Goal: Entertainment & Leisure: Consume media (video, audio)

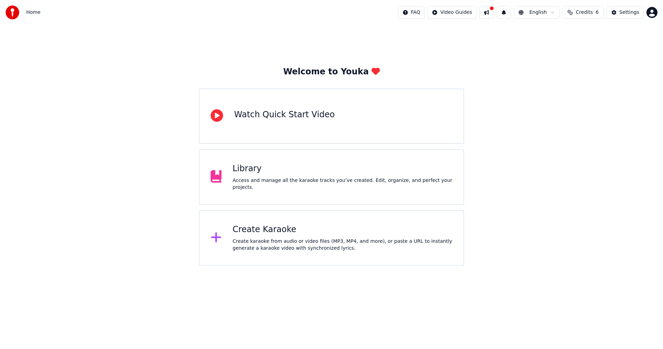
click at [256, 202] on div "Library Access and manage all the karaoke tracks you’ve created. Edit, organize…" at bounding box center [331, 176] width 265 height 55
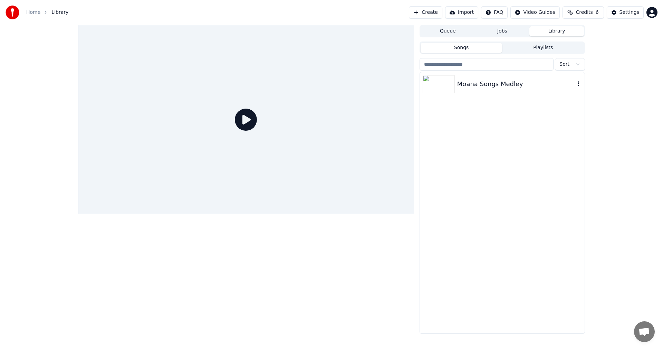
click at [512, 85] on div "Moana Songs Medley" at bounding box center [517, 84] width 118 height 10
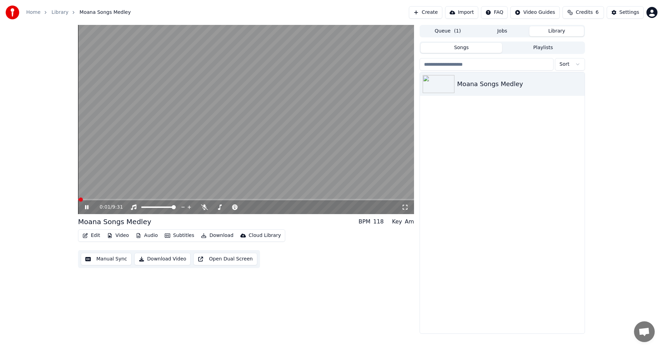
click at [85, 207] on icon at bounding box center [86, 207] width 3 height 4
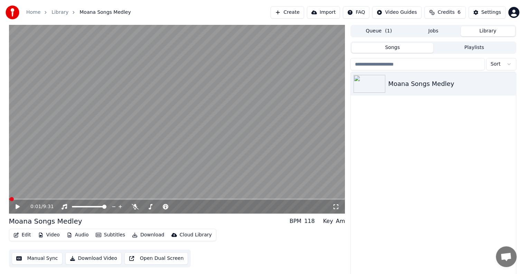
click at [18, 206] on icon at bounding box center [18, 207] width 4 height 5
click at [73, 196] on video at bounding box center [177, 119] width 336 height 189
click at [73, 200] on span at bounding box center [177, 199] width 336 height 1
click at [18, 209] on icon at bounding box center [23, 207] width 16 height 6
click at [91, 208] on div at bounding box center [96, 207] width 56 height 7
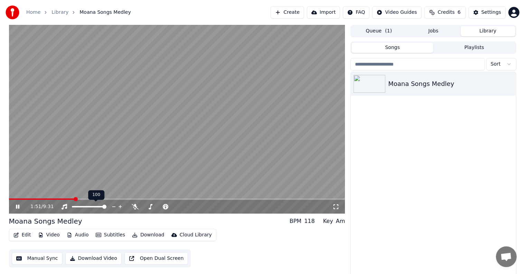
drag, startPoint x: 102, startPoint y: 206, endPoint x: 97, endPoint y: 206, distance: 4.8
click at [97, 206] on div at bounding box center [96, 207] width 56 height 7
click at [90, 207] on span at bounding box center [81, 206] width 18 height 1
click at [105, 208] on span at bounding box center [103, 207] width 4 height 4
click at [15, 206] on icon at bounding box center [23, 207] width 16 height 6
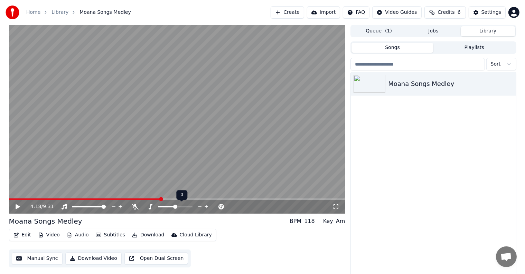
click at [17, 206] on icon at bounding box center [18, 207] width 4 height 5
click at [160, 211] on div "6:46 / 9:31" at bounding box center [177, 207] width 336 height 14
click at [162, 210] on icon at bounding box center [165, 207] width 7 height 6
click at [135, 206] on icon at bounding box center [135, 207] width 7 height 6
click at [170, 207] on span at bounding box center [169, 207] width 4 height 4
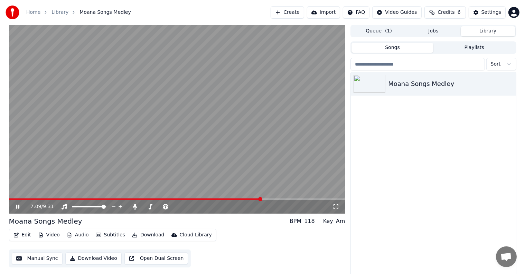
click at [100, 199] on span at bounding box center [135, 199] width 253 height 1
click at [91, 202] on div "2:36 / 9:31" at bounding box center [177, 207] width 336 height 14
click at [93, 199] on span at bounding box center [55, 199] width 92 height 1
click at [182, 207] on span at bounding box center [183, 207] width 4 height 4
click at [184, 206] on span at bounding box center [183, 207] width 4 height 4
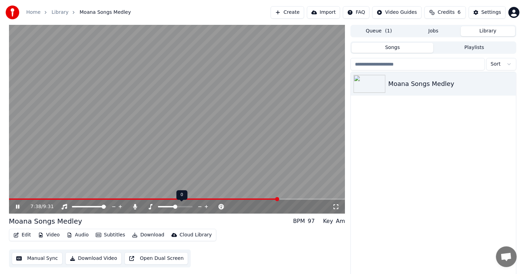
click at [179, 208] on div at bounding box center [182, 207] width 56 height 7
drag, startPoint x: 162, startPoint y: 205, endPoint x: 171, endPoint y: 205, distance: 9.4
click at [162, 205] on icon at bounding box center [165, 207] width 7 height 6
click at [136, 207] on icon at bounding box center [135, 207] width 7 height 6
drag, startPoint x: 108, startPoint y: 208, endPoint x: 102, endPoint y: 209, distance: 5.6
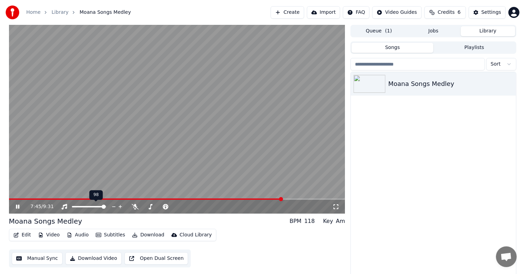
click at [102, 209] on div at bounding box center [96, 207] width 56 height 7
click at [17, 208] on icon at bounding box center [18, 207] width 4 height 5
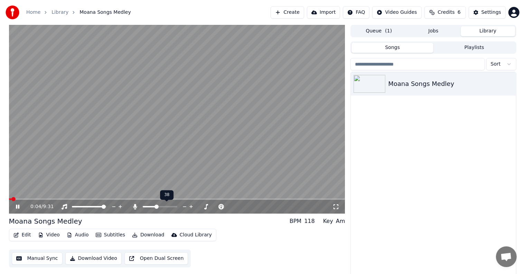
click at [156, 207] on span at bounding box center [156, 207] width 4 height 4
click at [150, 209] on span at bounding box center [151, 207] width 4 height 4
click at [18, 206] on icon at bounding box center [17, 207] width 3 height 4
